Goal: Task Accomplishment & Management: Use online tool/utility

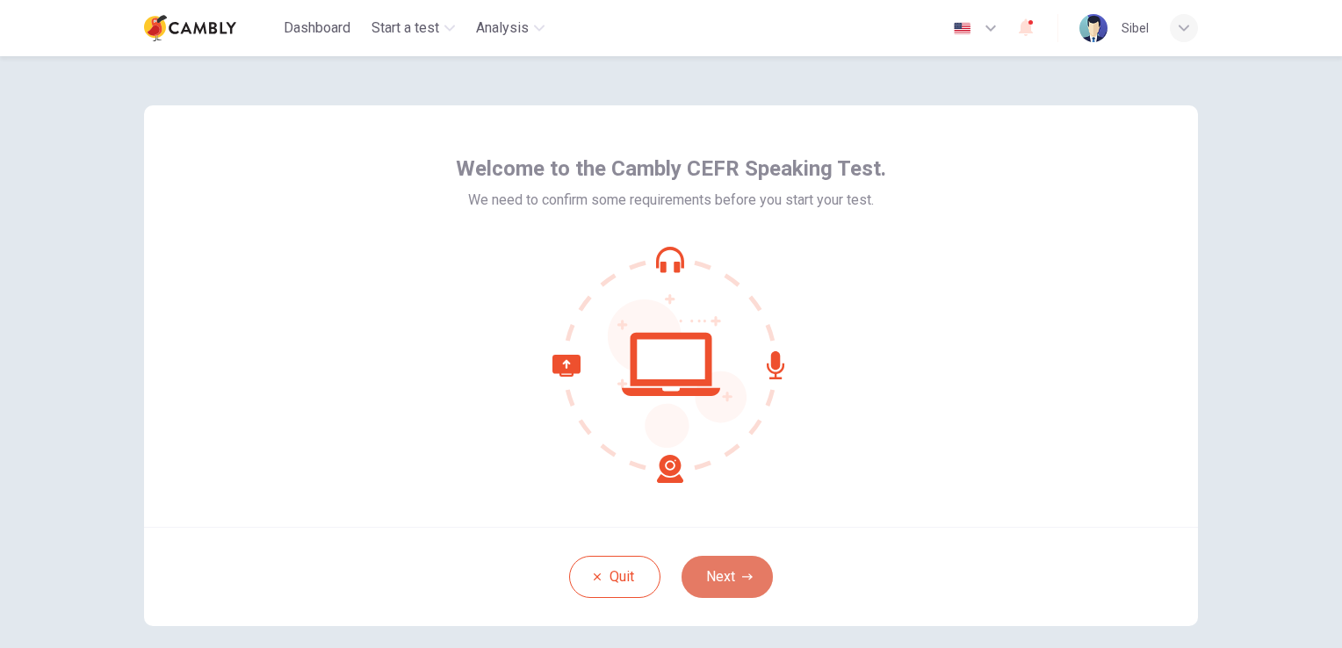
click at [738, 585] on button "Next" at bounding box center [726, 577] width 91 height 42
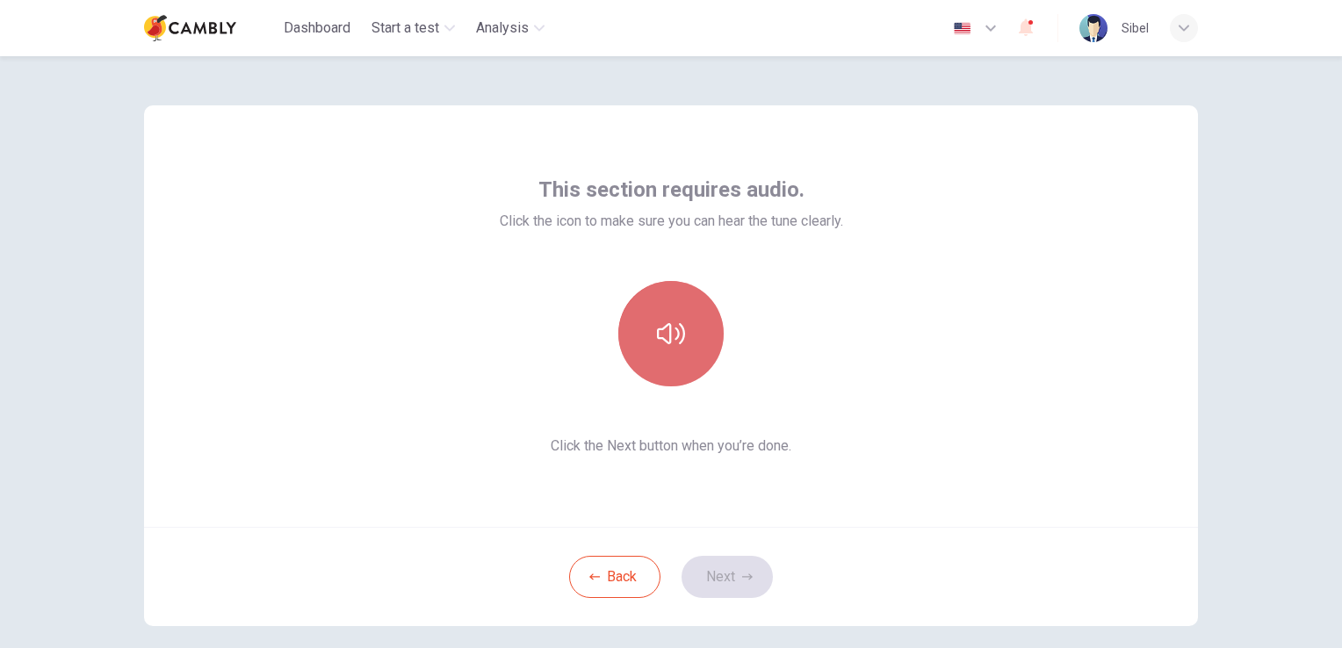
click at [661, 325] on icon "button" at bounding box center [671, 333] width 28 height 21
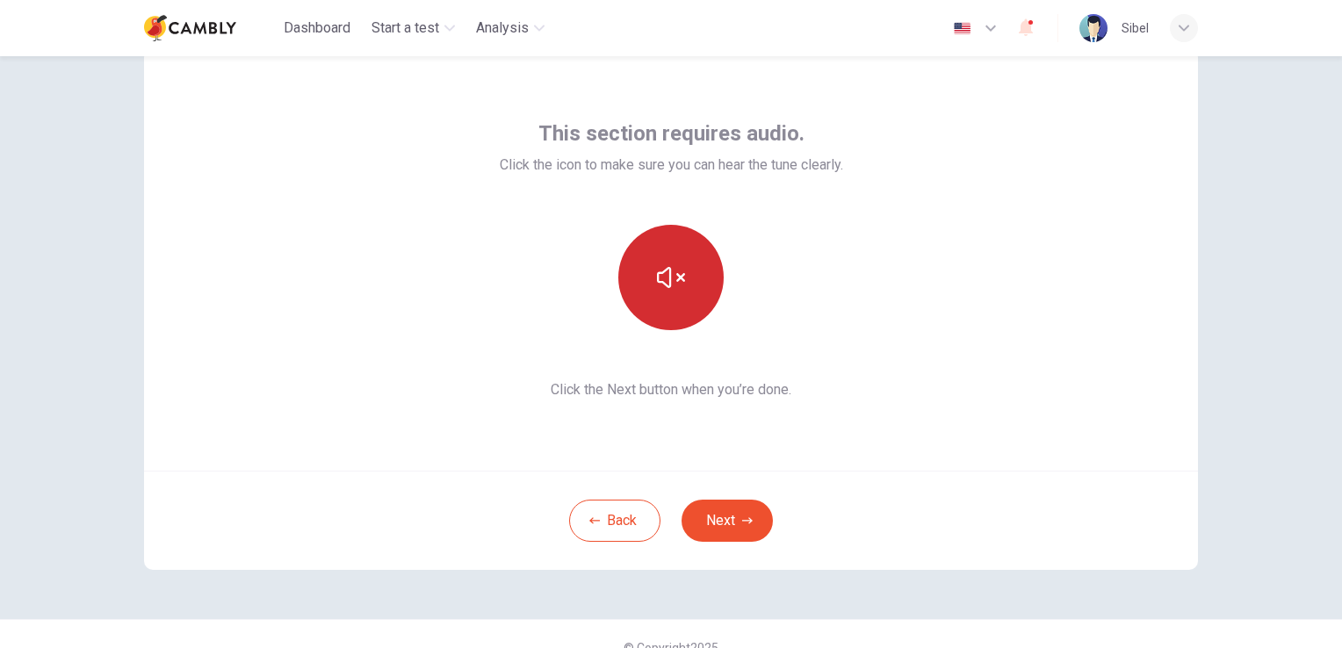
scroll to position [83, 0]
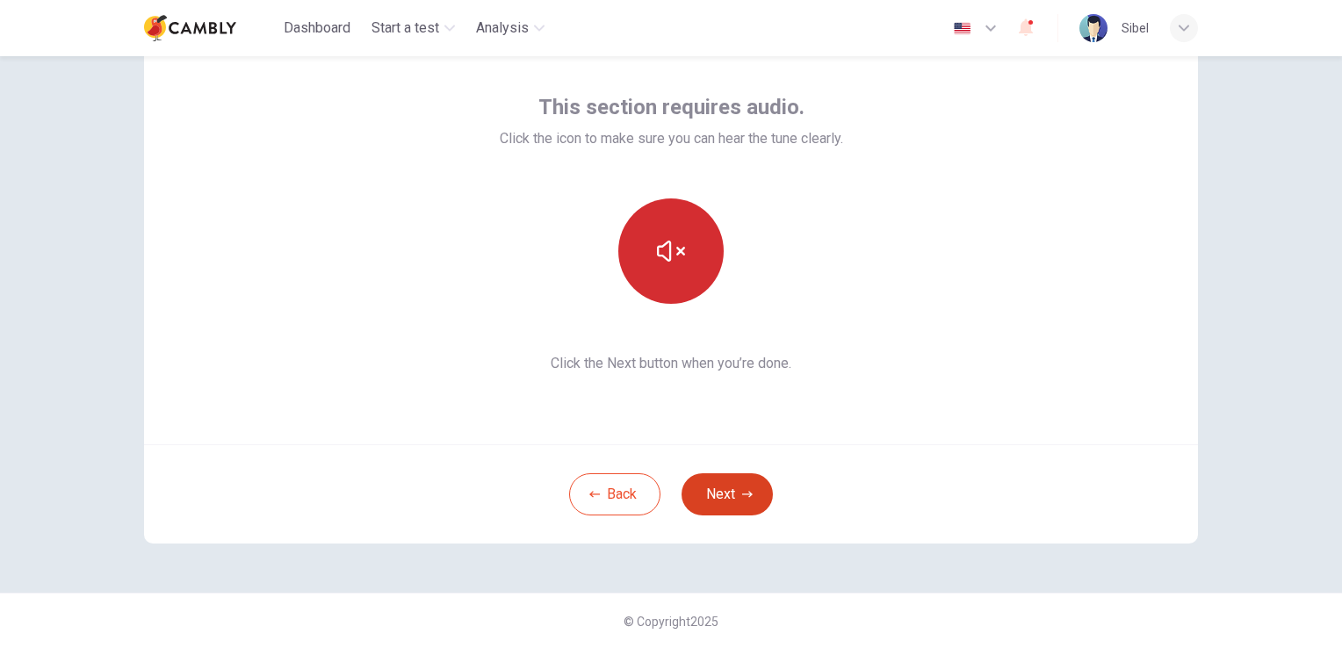
click at [726, 491] on button "Next" at bounding box center [726, 494] width 91 height 42
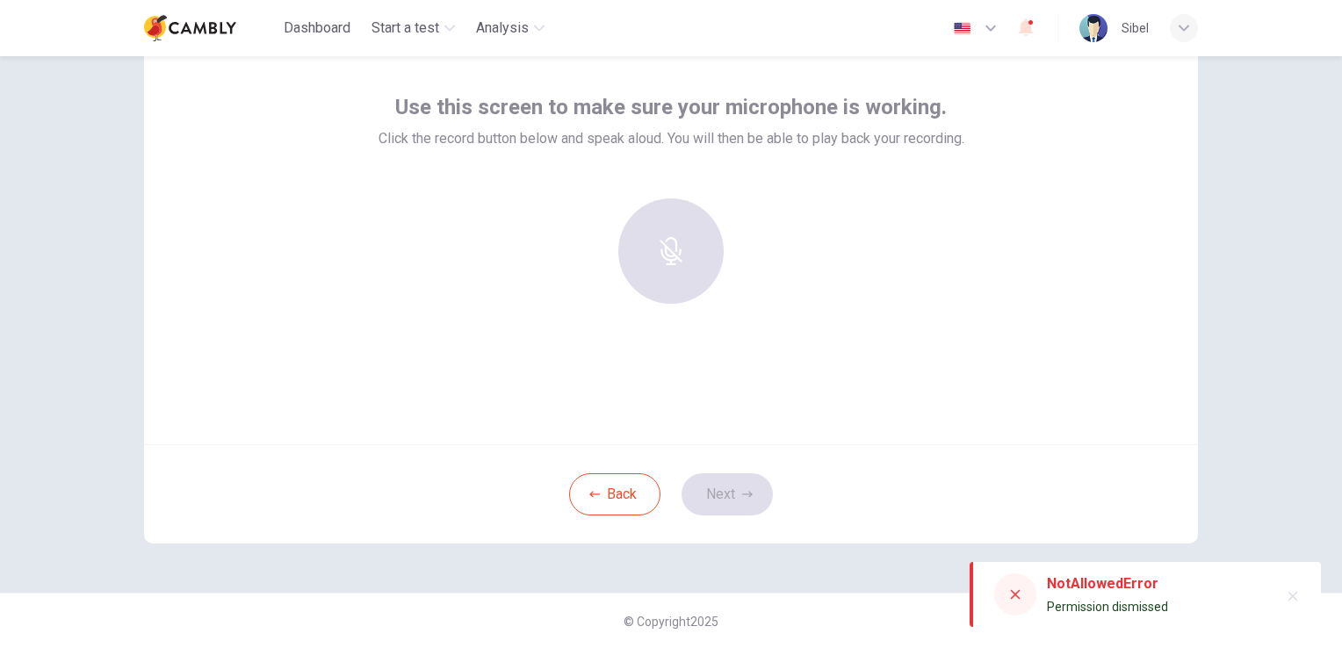
click at [672, 266] on div at bounding box center [671, 250] width 190 height 105
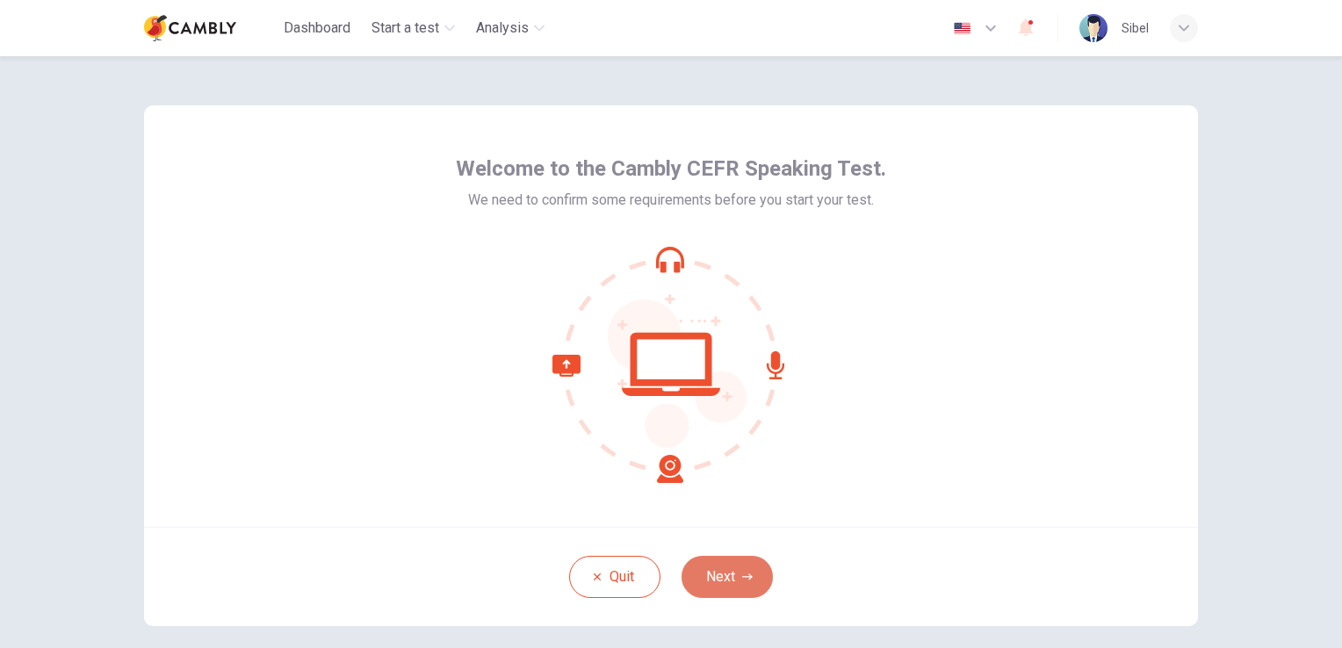
click at [717, 566] on button "Next" at bounding box center [726, 577] width 91 height 42
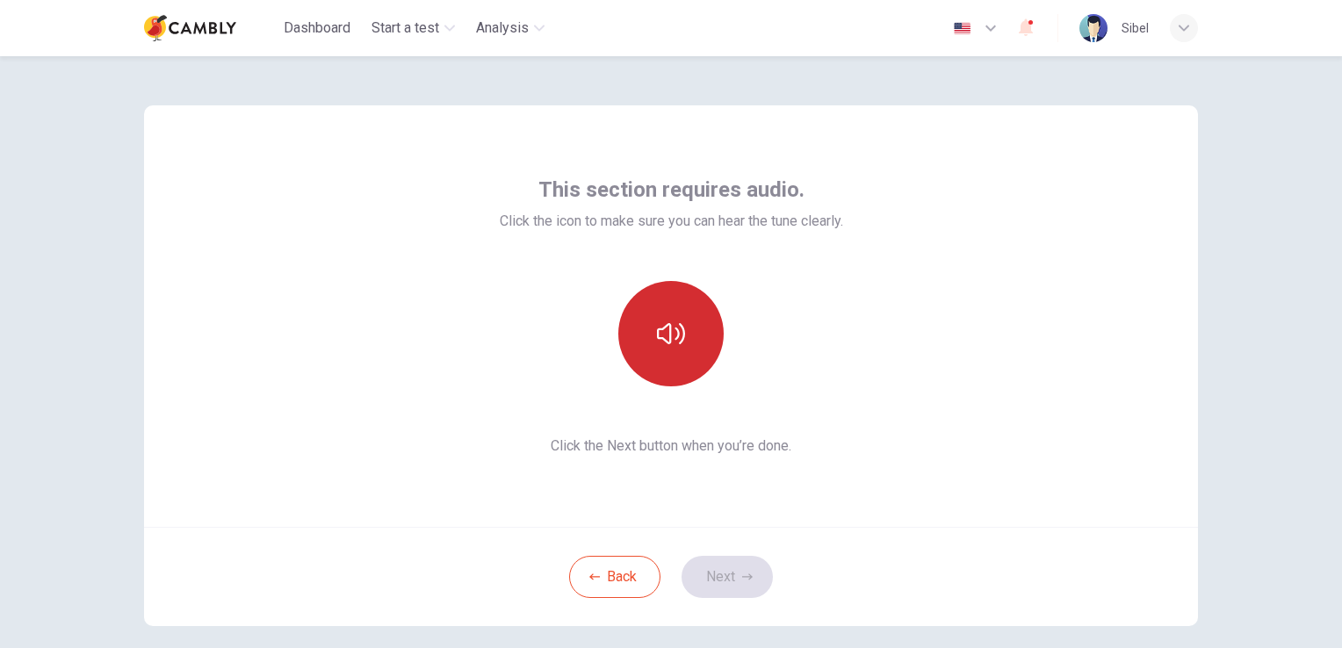
click at [667, 334] on icon "button" at bounding box center [671, 334] width 28 height 28
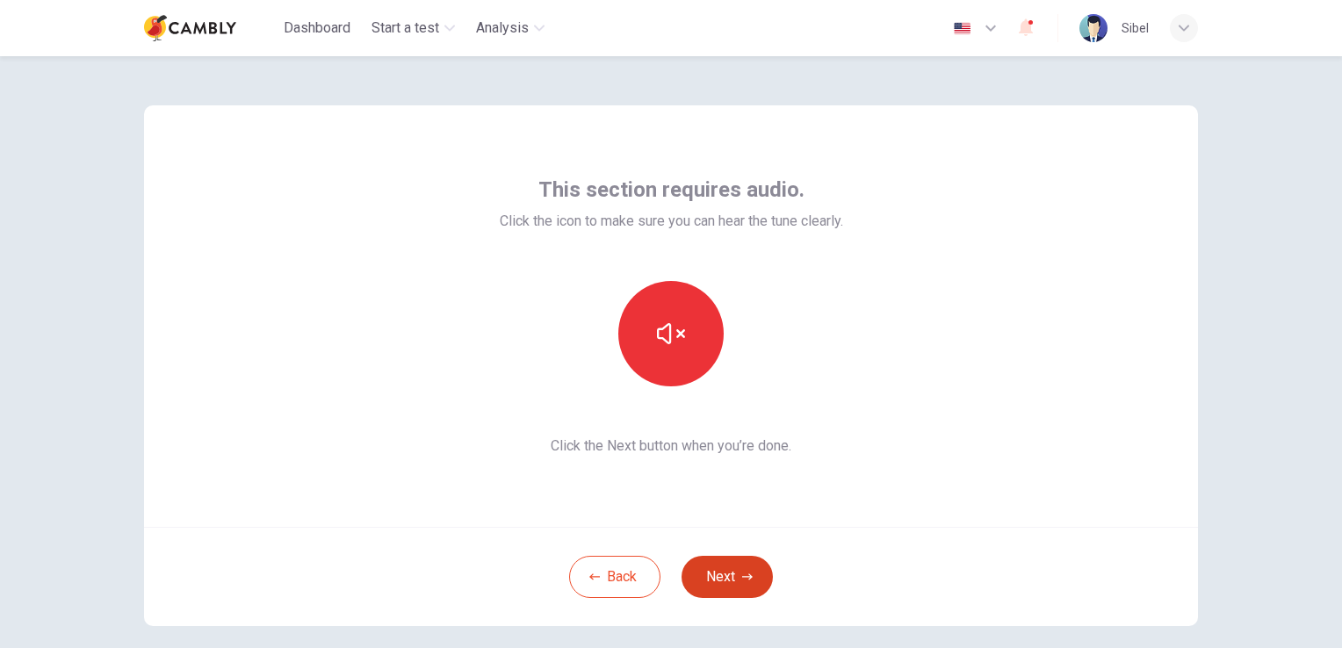
click at [742, 575] on icon "button" at bounding box center [747, 577] width 11 height 11
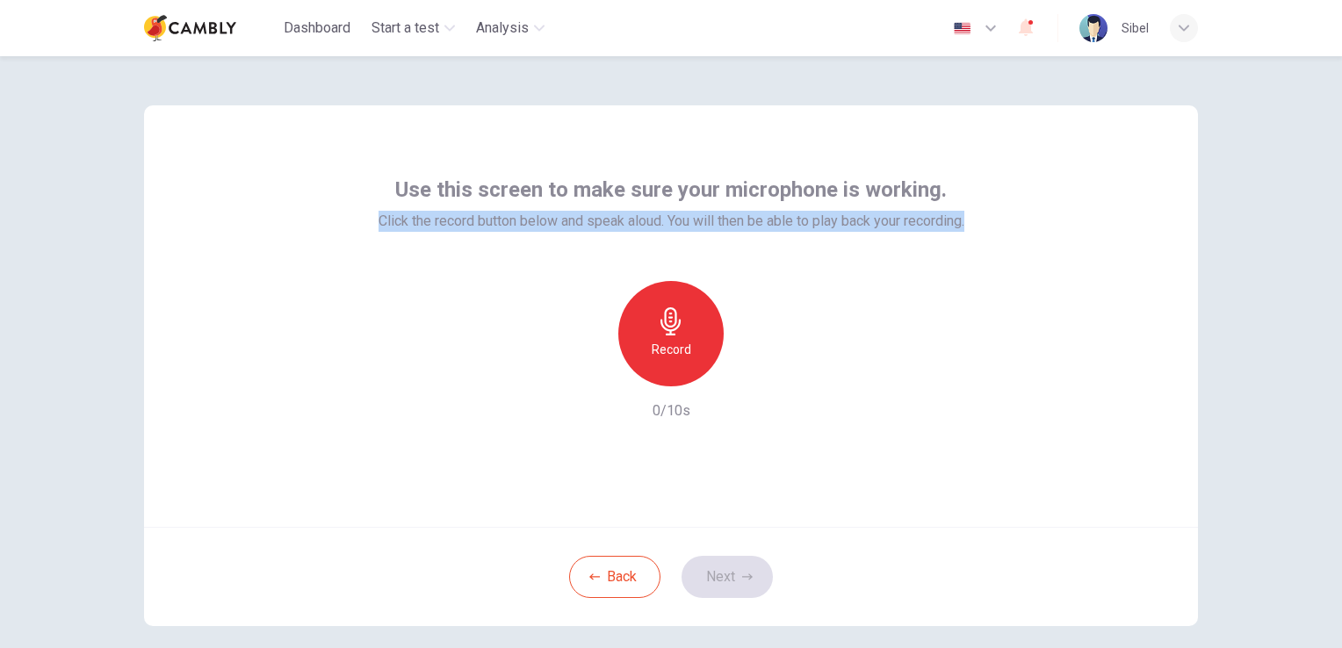
drag, startPoint x: 366, startPoint y: 222, endPoint x: 980, endPoint y: 227, distance: 613.9
click at [980, 227] on div "Use this screen to make sure your microphone is working. Click the record butto…" at bounding box center [671, 316] width 1054 height 422
drag, startPoint x: 980, startPoint y: 227, endPoint x: 948, endPoint y: 218, distance: 32.8
copy span "Click the record button below and speak aloud. You will then be able to play ba…"
click at [672, 341] on h6 "Record" at bounding box center [672, 349] width 40 height 21
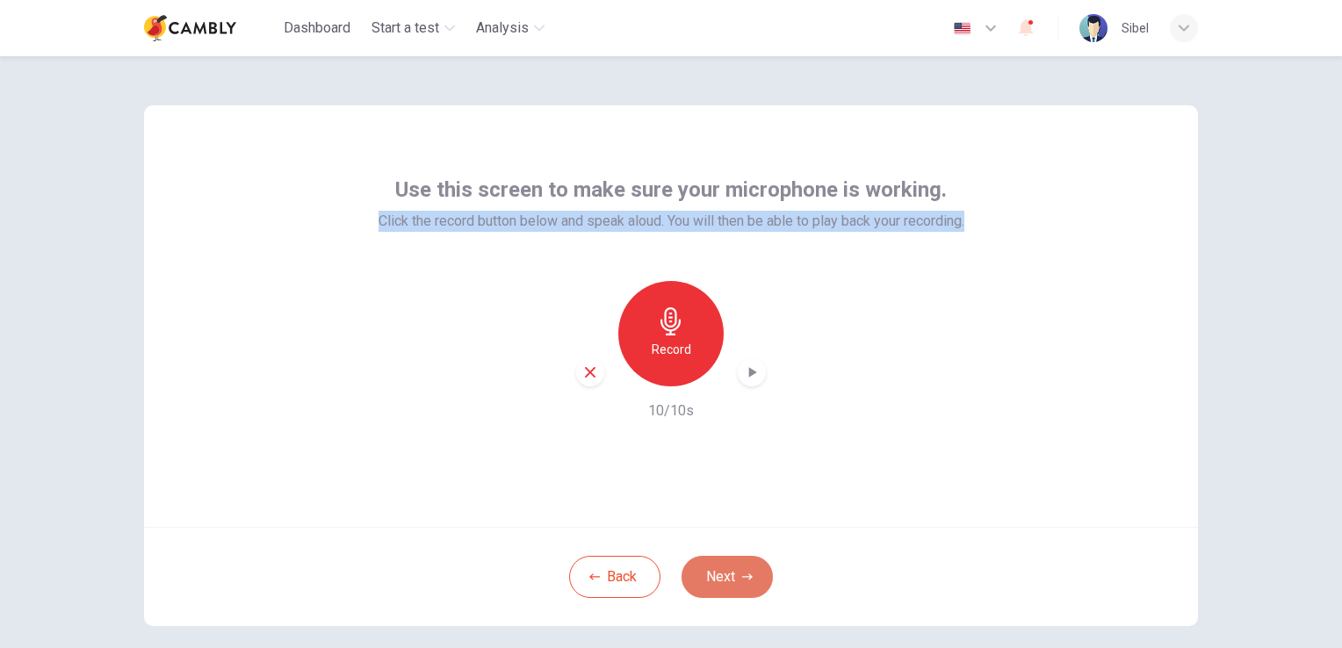
click at [726, 591] on button "Next" at bounding box center [726, 577] width 91 height 42
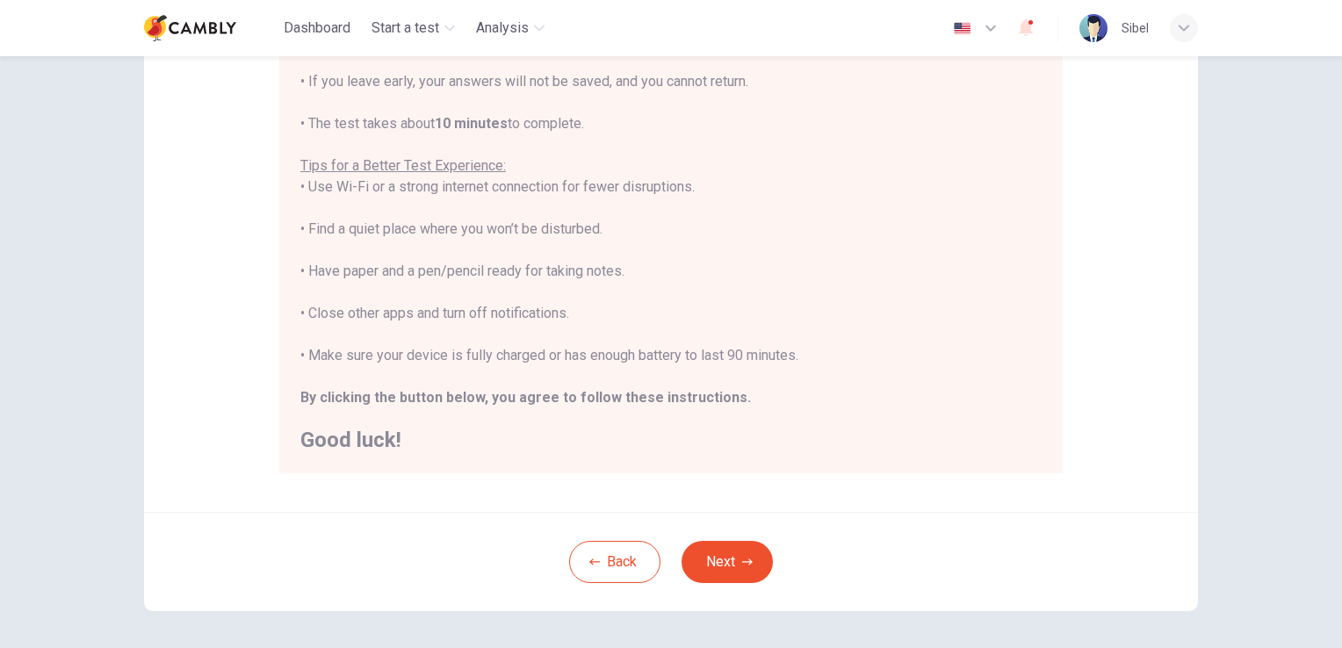
scroll to position [263, 0]
click at [729, 571] on button "Next" at bounding box center [726, 558] width 91 height 42
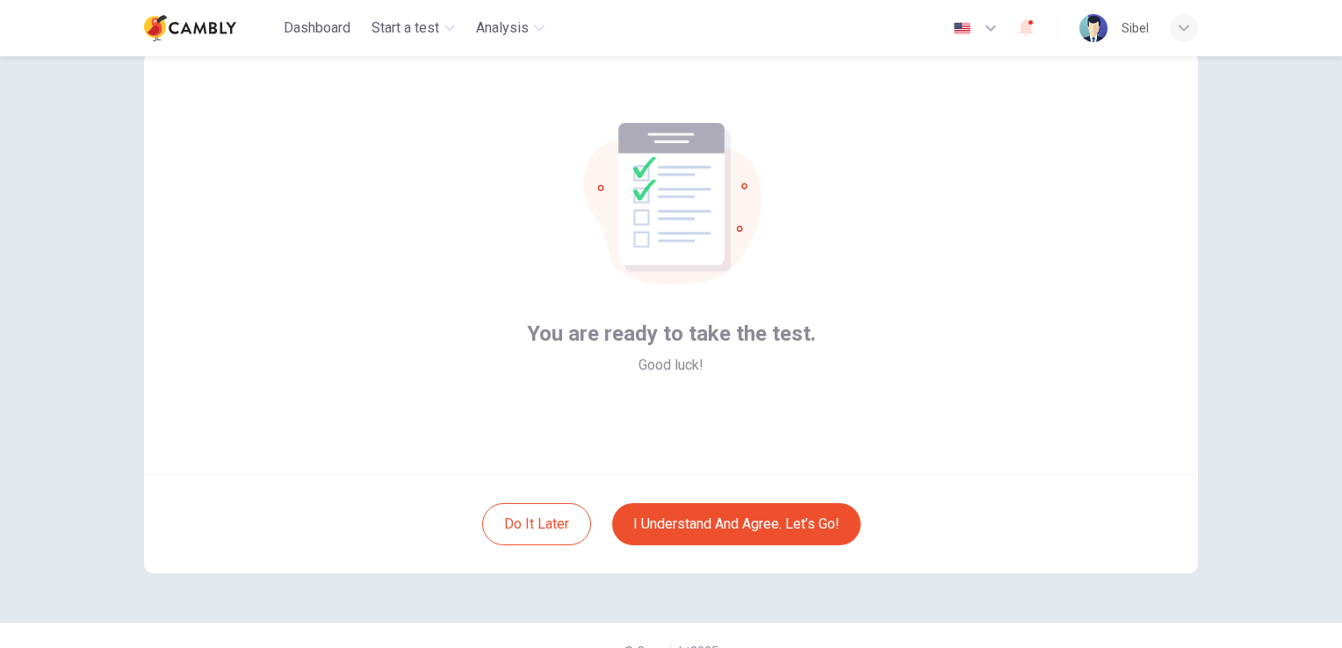
scroll to position [83, 0]
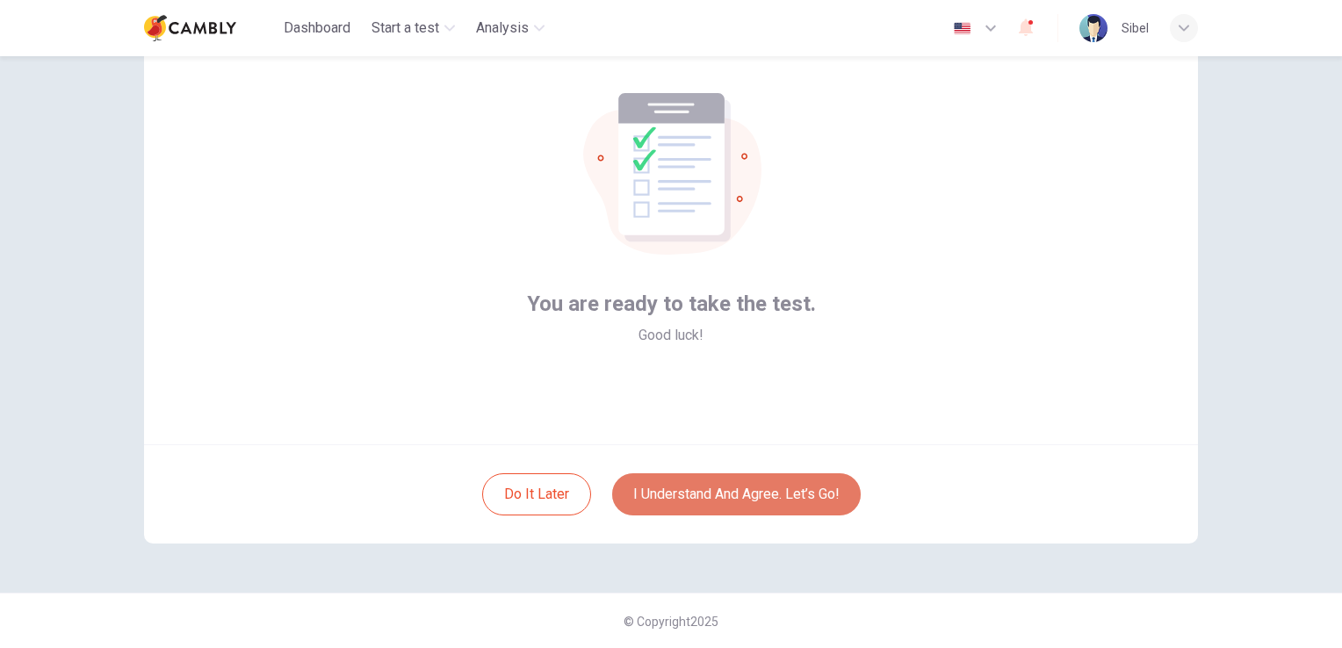
click at [720, 493] on button "I understand and agree. Let’s go!" at bounding box center [736, 494] width 249 height 42
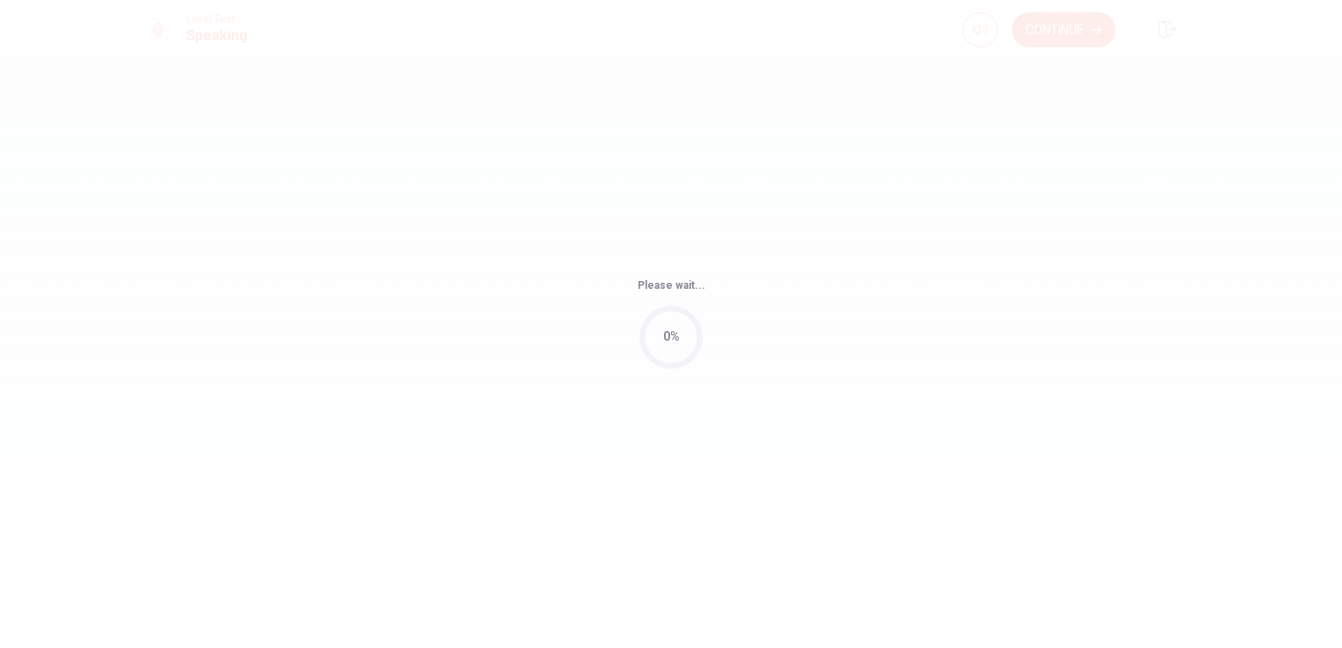
click at [776, 500] on div "Please wait... 0%" at bounding box center [671, 324] width 1342 height 648
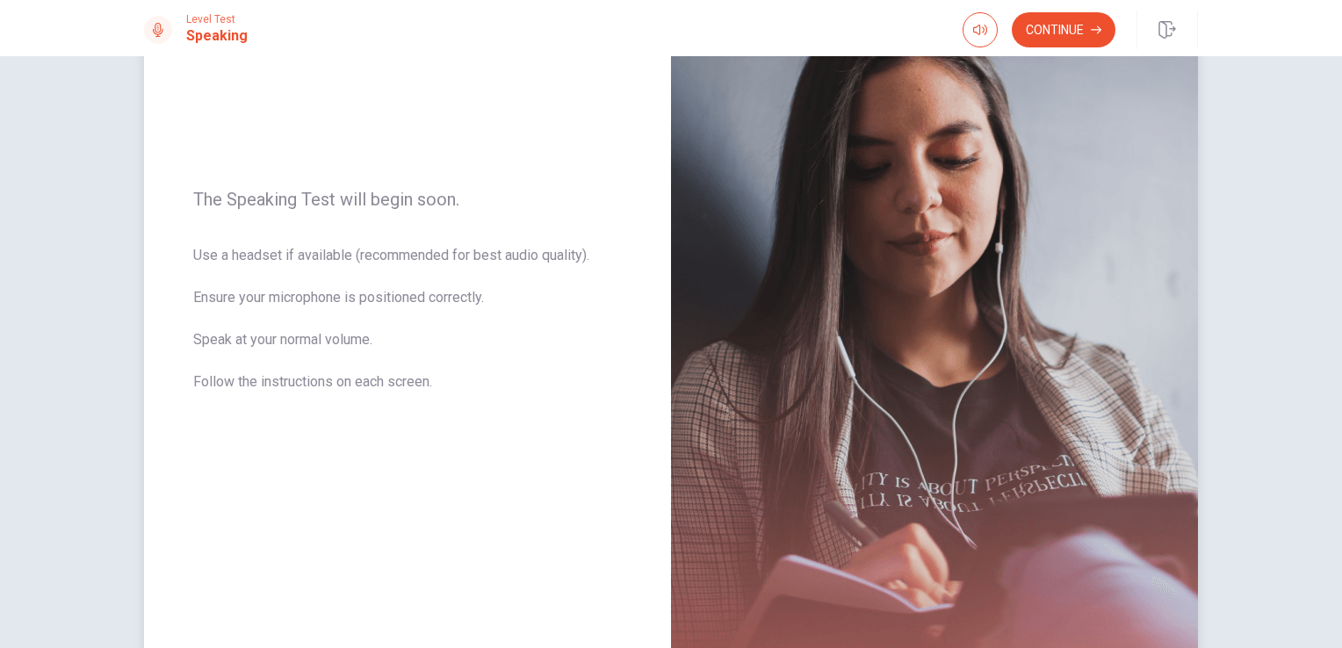
scroll to position [176, 0]
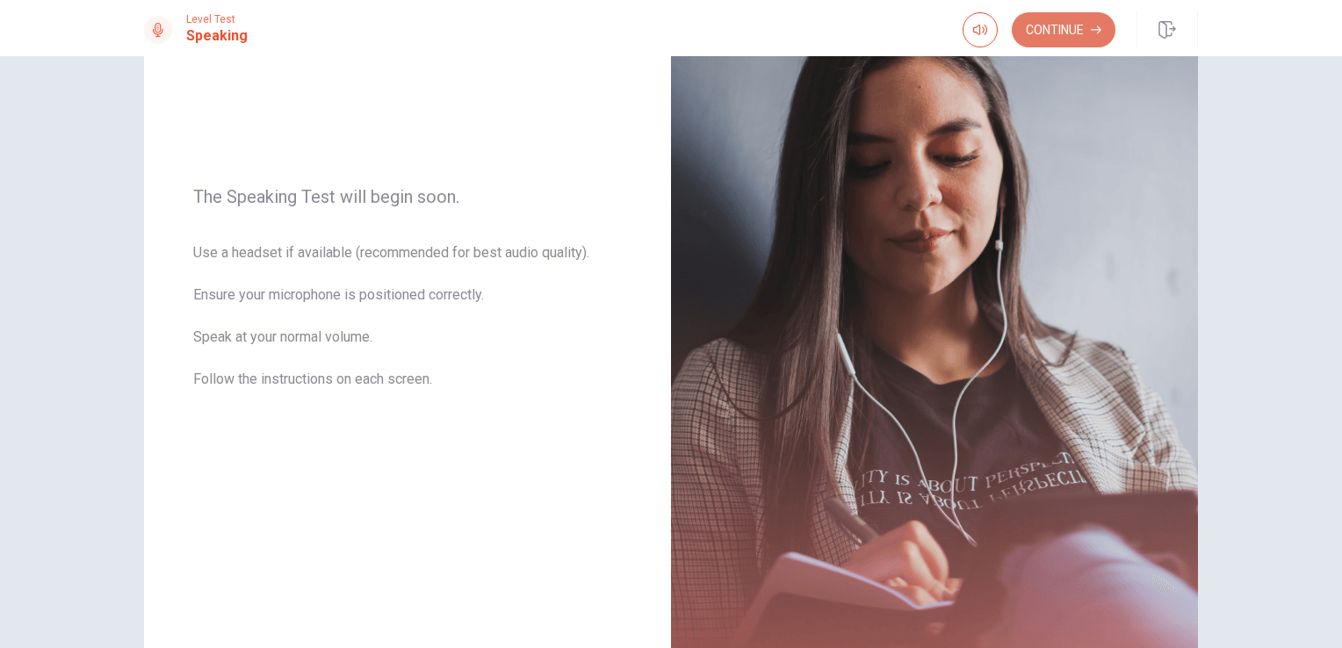
click at [1064, 39] on button "Continue" at bounding box center [1064, 29] width 104 height 35
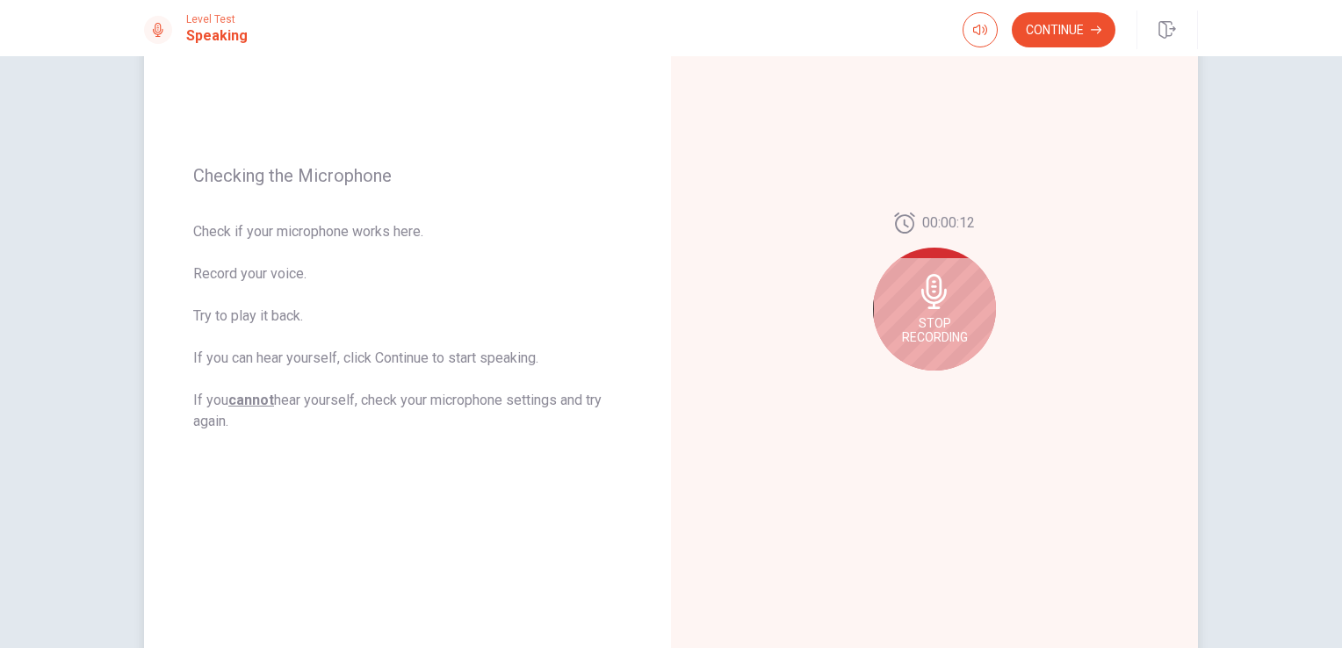
drag, startPoint x: 191, startPoint y: 169, endPoint x: 234, endPoint y: 226, distance: 70.8
click at [450, 360] on div "Checking the Microphone Check if your microphone works here. Record your voice.…" at bounding box center [407, 299] width 527 height 766
click at [198, 177] on span "Checking the Microphone" at bounding box center [407, 175] width 429 height 21
drag, startPoint x: 193, startPoint y: 171, endPoint x: 392, endPoint y: 351, distance: 268.0
click at [392, 351] on div "Checking the Microphone Check if your microphone works here. Record your voice.…" at bounding box center [407, 299] width 527 height 766
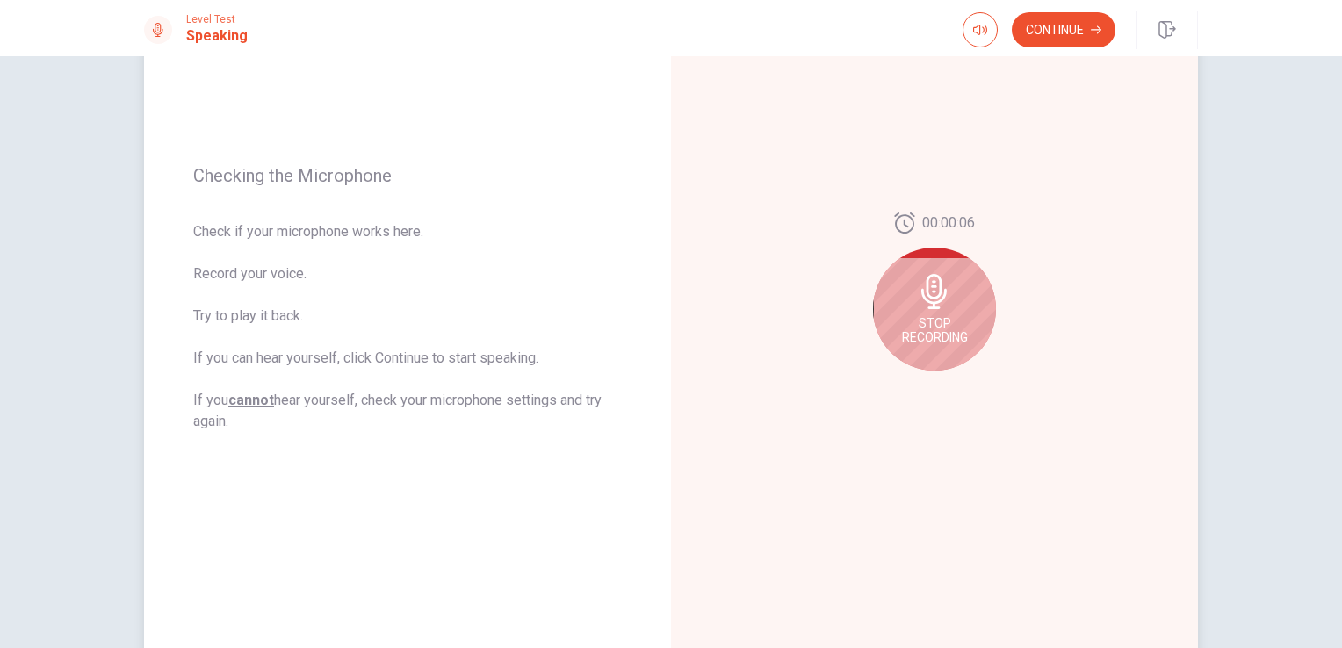
drag, startPoint x: 227, startPoint y: 425, endPoint x: 172, endPoint y: 227, distance: 205.8
click at [172, 227] on div "Checking the Microphone Check if your microphone works here. Record your voice.…" at bounding box center [407, 299] width 527 height 766
drag, startPoint x: 192, startPoint y: 170, endPoint x: 504, endPoint y: 429, distance: 404.8
click at [504, 429] on div "Checking the Microphone Check if your microphone works here. Record your voice.…" at bounding box center [407, 299] width 527 height 766
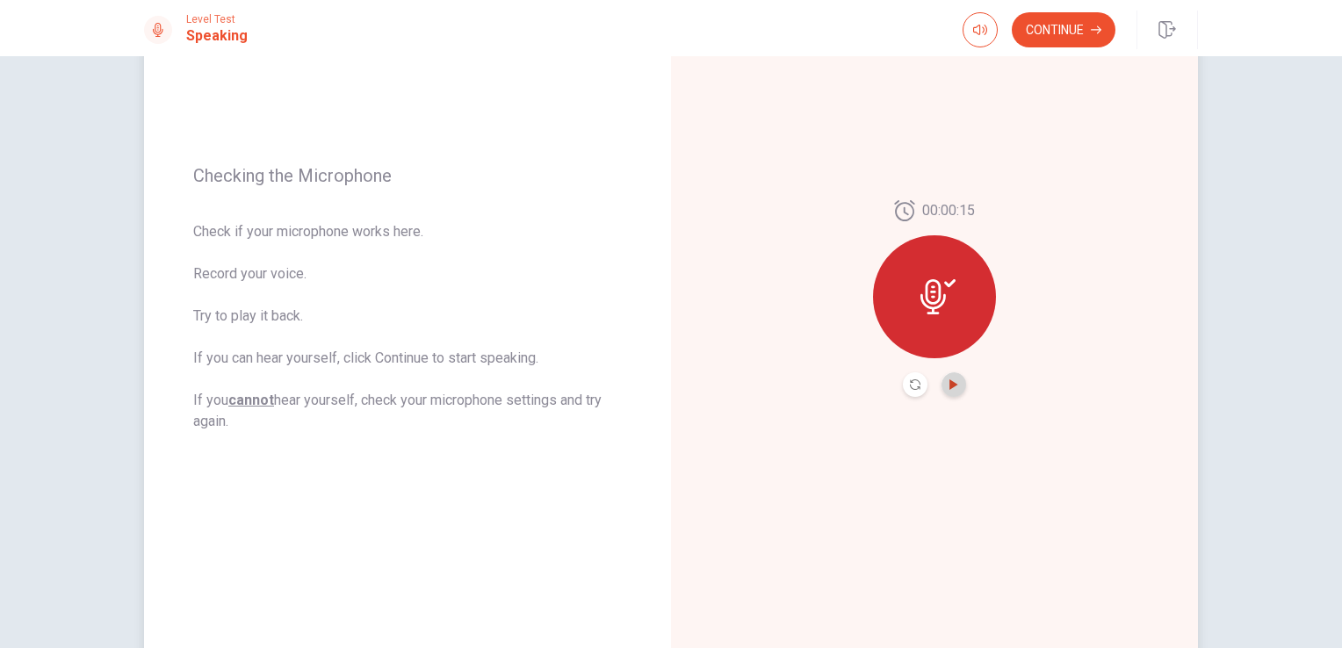
click at [949, 381] on icon "Play Audio" at bounding box center [953, 384] width 8 height 11
click at [1289, 114] on div "Checking the Microphone Check if your microphone works here. Record your voice.…" at bounding box center [671, 352] width 1342 height 592
click at [1049, 35] on button "Continue" at bounding box center [1064, 29] width 104 height 35
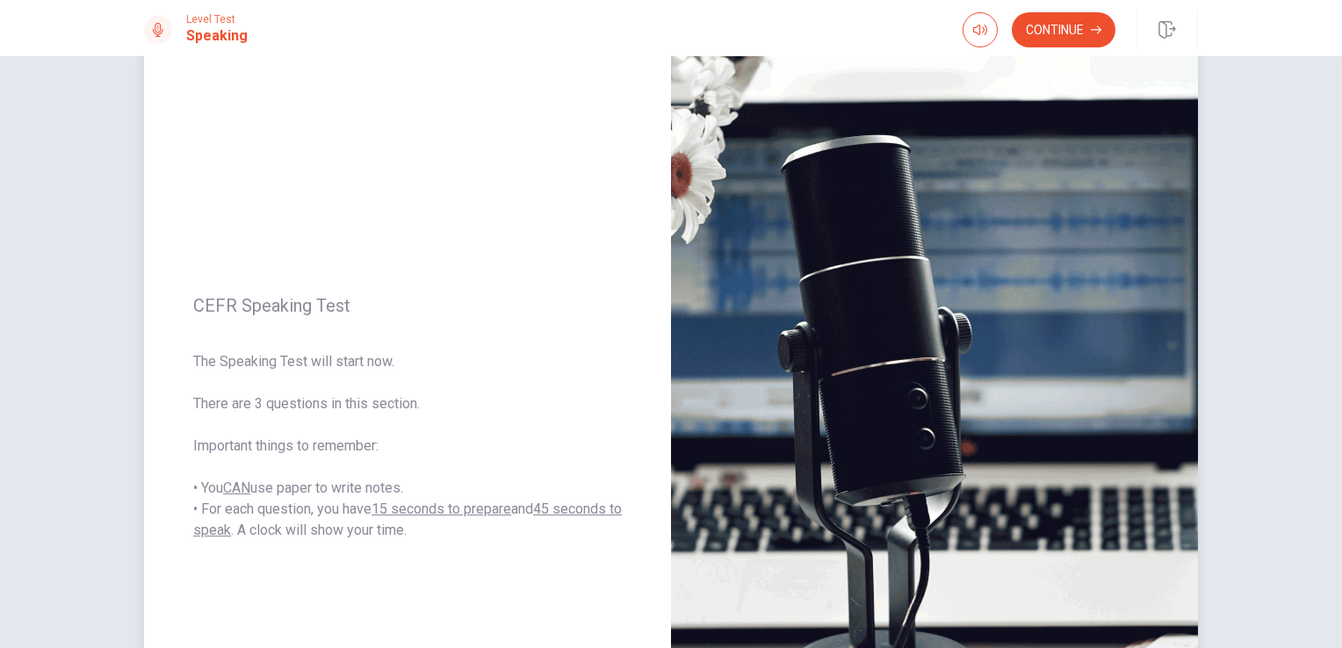
scroll to position [88, 0]
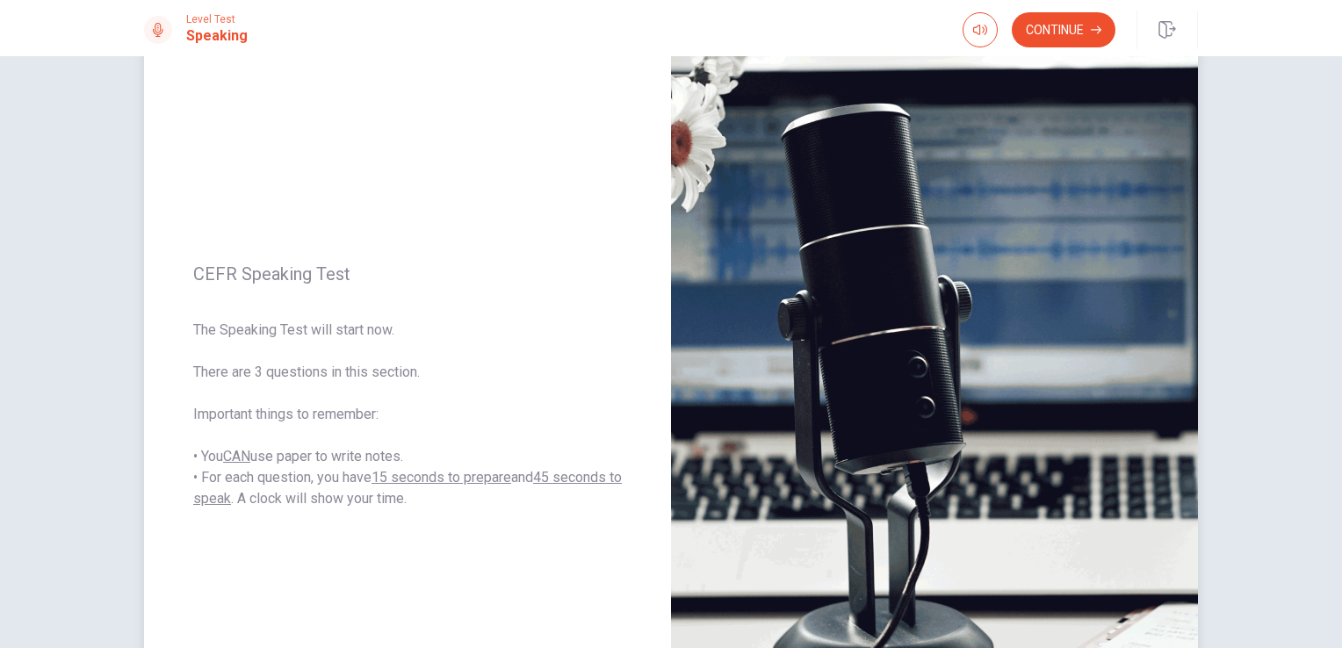
drag, startPoint x: 189, startPoint y: 328, endPoint x: 508, endPoint y: 515, distance: 370.4
click at [519, 518] on div "CEFR Speaking Test The Speaking Test will start now. There are 3 questions in t…" at bounding box center [407, 387] width 527 height 766
drag, startPoint x: 417, startPoint y: 501, endPoint x: 190, endPoint y: 392, distance: 252.2
click at [193, 409] on span "The Speaking Test will start now. There are 3 questions in this section. Import…" at bounding box center [407, 415] width 429 height 190
click at [200, 356] on span "The Speaking Test will start now. There are 3 questions in this section. Import…" at bounding box center [407, 415] width 429 height 190
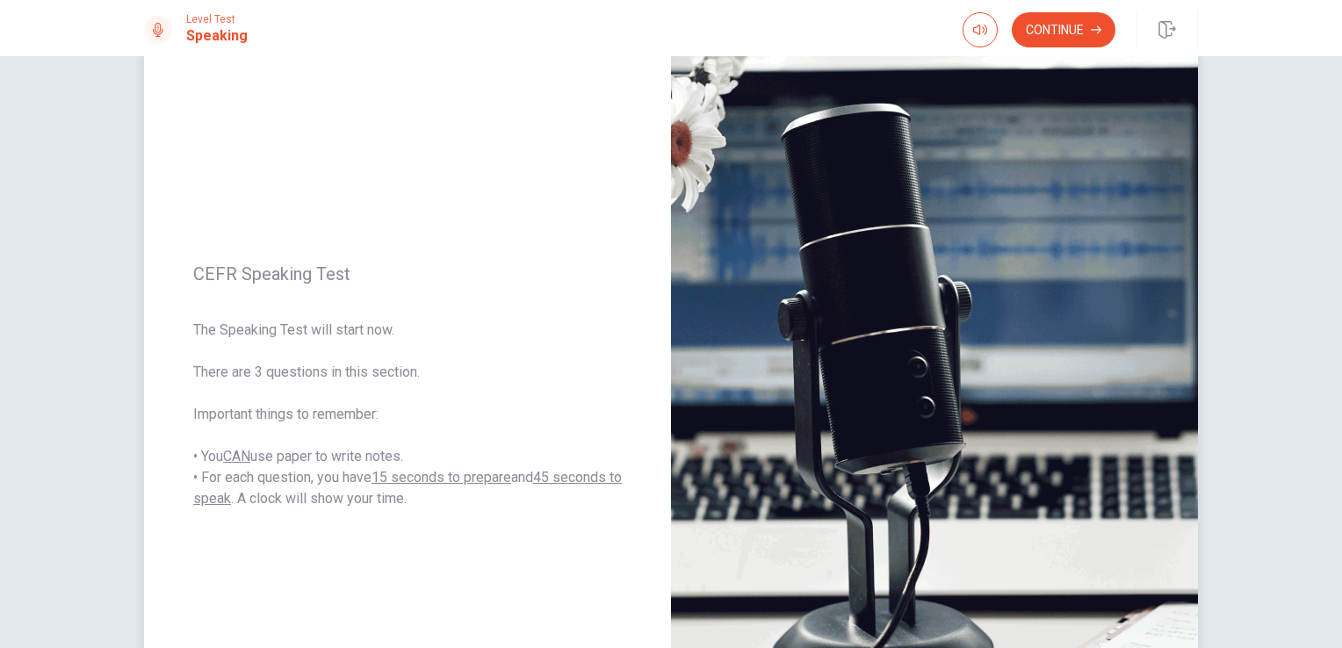
drag, startPoint x: 190, startPoint y: 267, endPoint x: 474, endPoint y: 472, distance: 350.5
click at [474, 472] on div "CEFR Speaking Test The Speaking Test will start now. There are 3 questions in t…" at bounding box center [407, 387] width 527 height 766
click at [1056, 29] on button "Continue" at bounding box center [1064, 29] width 104 height 35
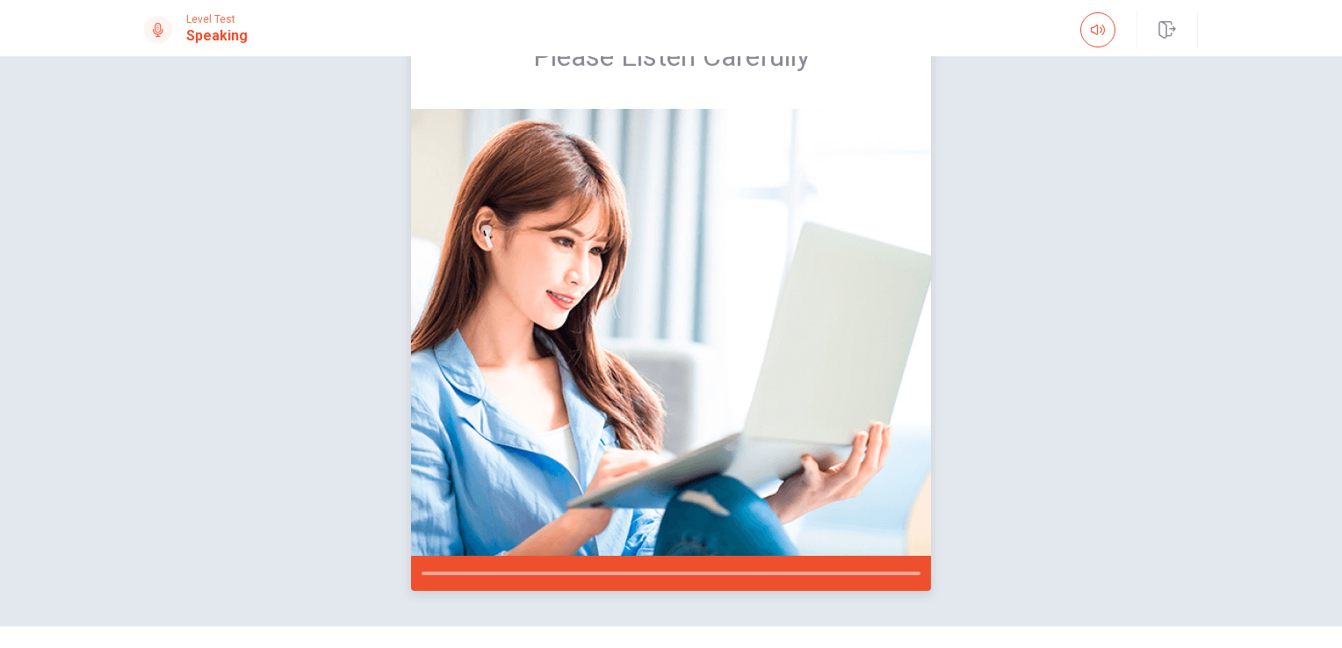
scroll to position [0, 0]
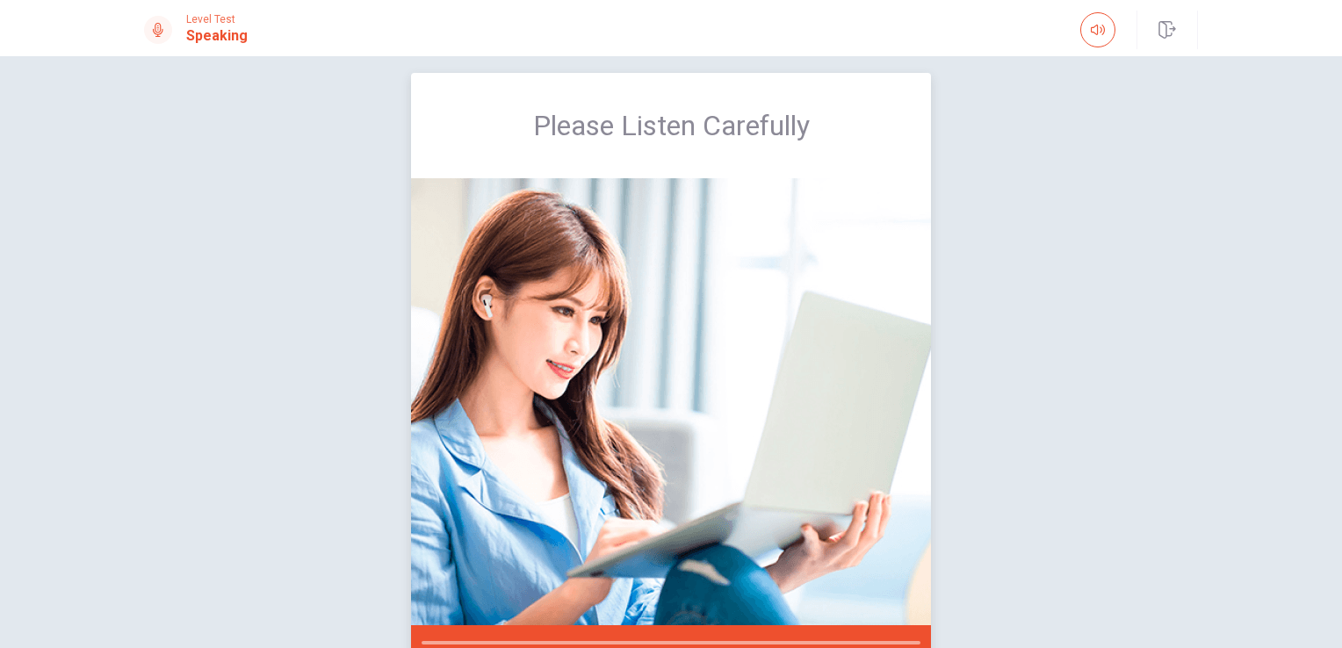
drag, startPoint x: 1020, startPoint y: 95, endPoint x: 645, endPoint y: 582, distance: 614.4
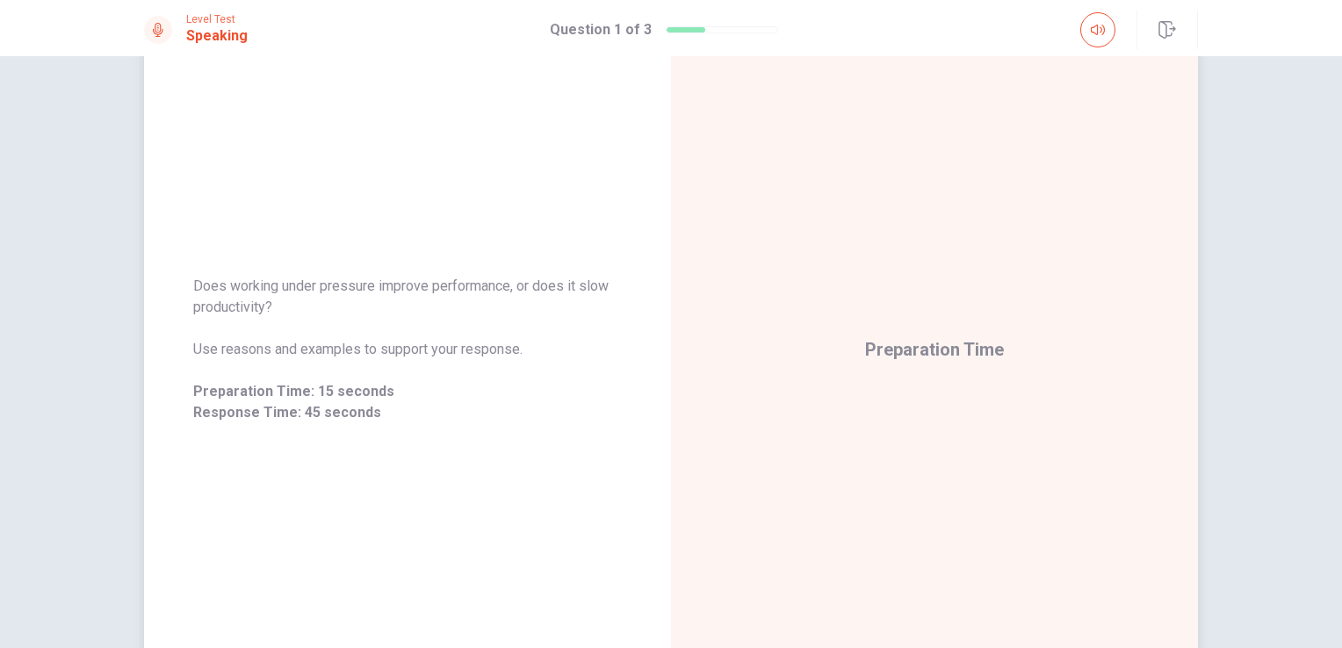
scroll to position [121, 0]
drag, startPoint x: 197, startPoint y: 288, endPoint x: 568, endPoint y: 347, distance: 376.1
click at [568, 347] on div "Does working under pressure improve performance, or does it slow productivity? …" at bounding box center [407, 353] width 429 height 148
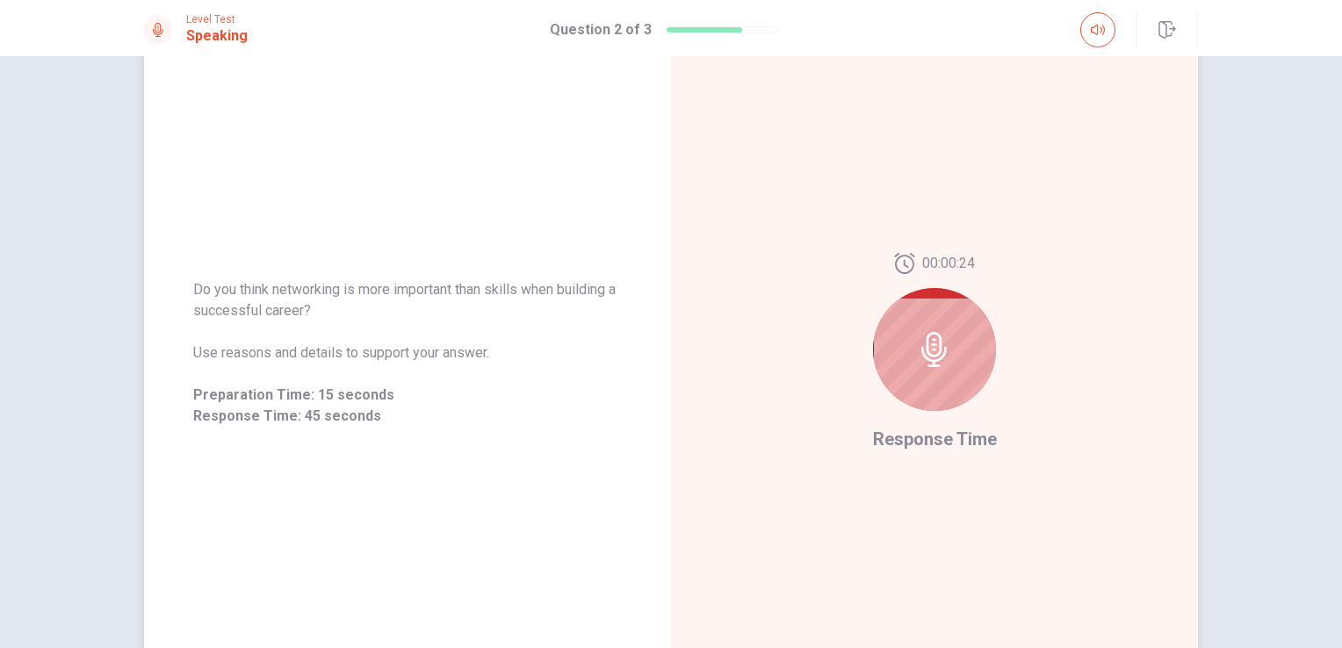
click at [1102, 249] on div "00:00:24 Response Time" at bounding box center [934, 353] width 527 height 766
click at [1129, 511] on div "00:00:26 Response Time" at bounding box center [934, 353] width 527 height 766
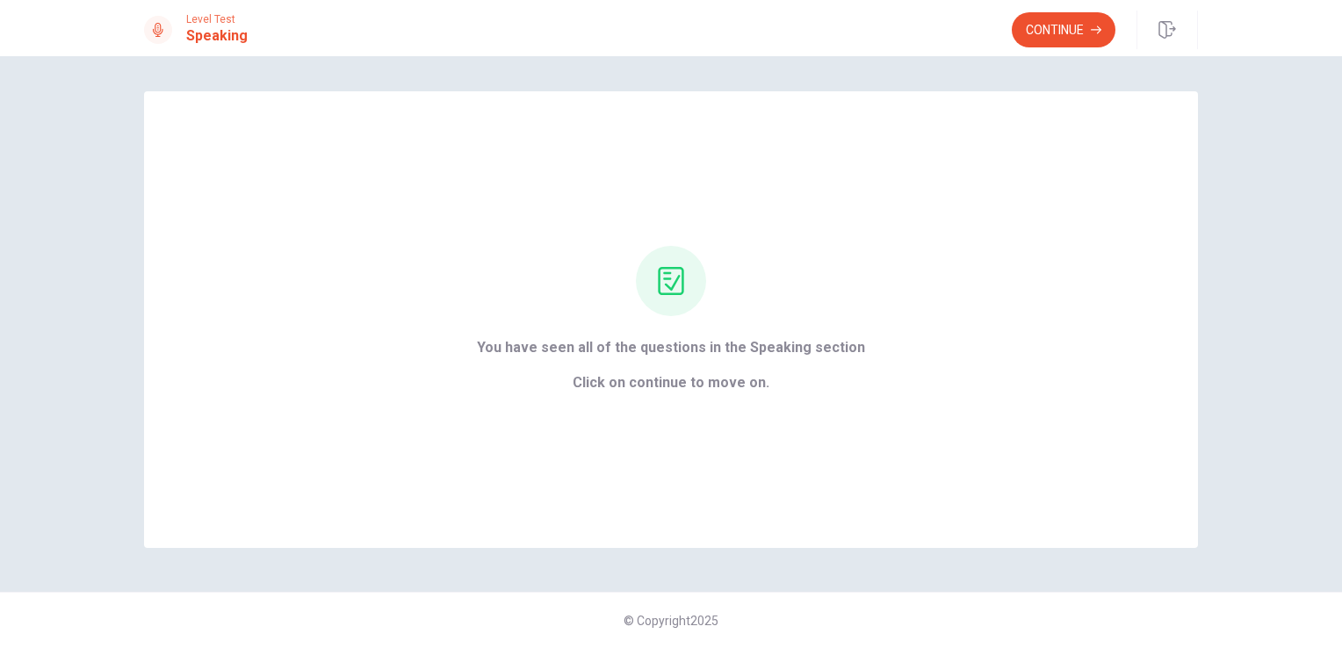
scroll to position [0, 0]
click at [1051, 23] on button "Continue" at bounding box center [1064, 29] width 104 height 35
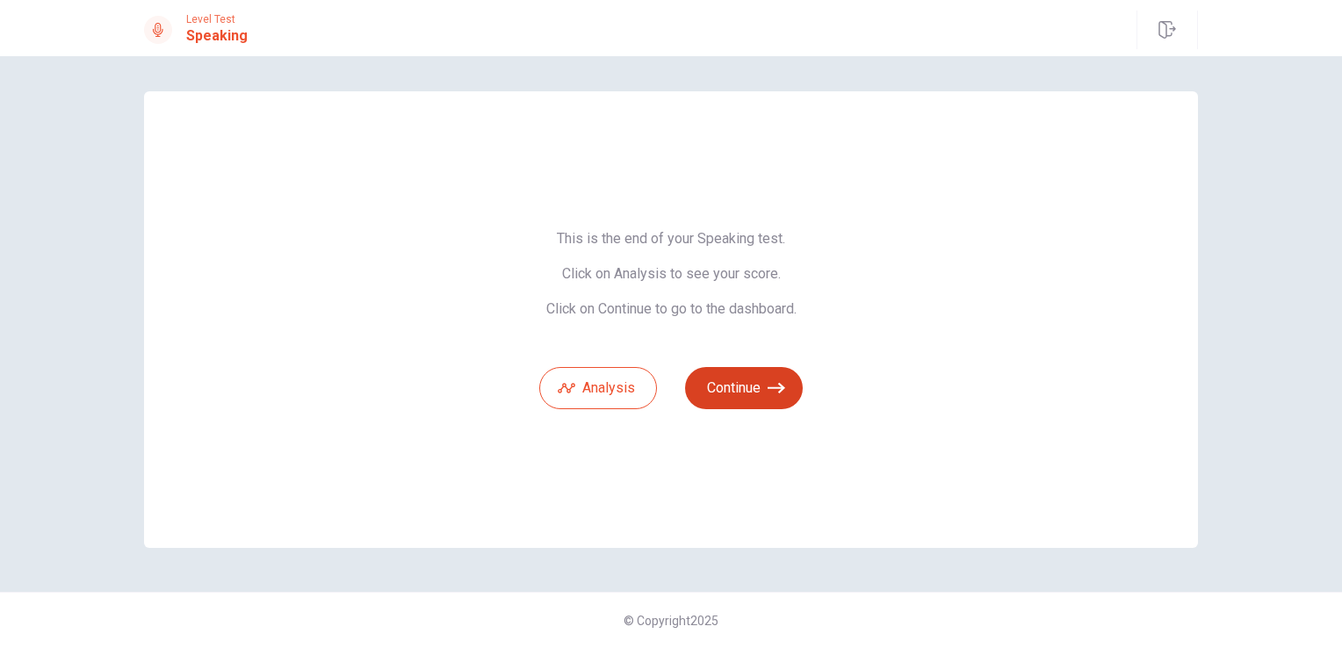
click at [721, 388] on button "Continue" at bounding box center [744, 388] width 118 height 42
